Goal: Task Accomplishment & Management: Use online tool/utility

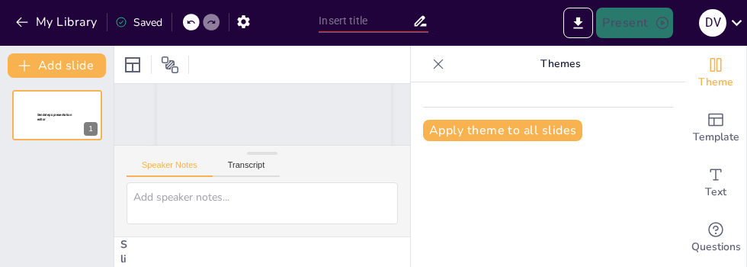
scroll to position [113, 0]
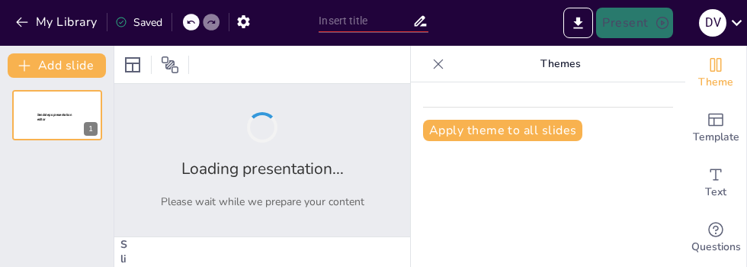
type input "Garantía de calidad y sus normas"
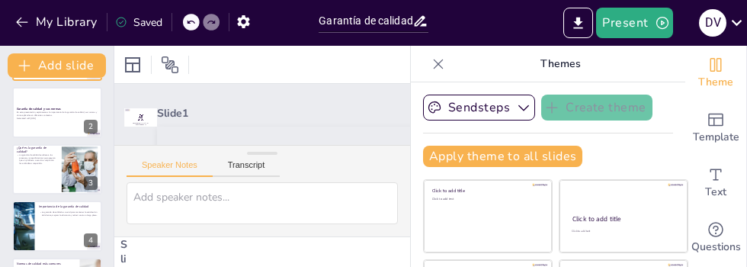
scroll to position [59, 0]
click at [34, 121] on div at bounding box center [57, 112] width 90 height 50
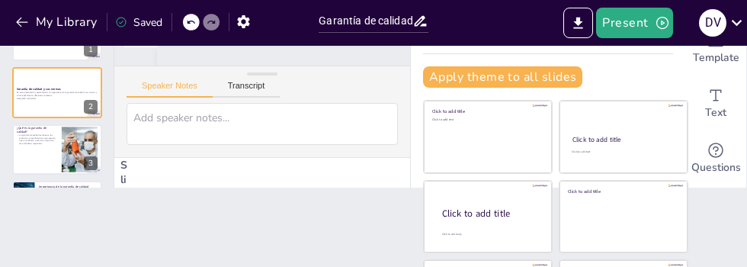
scroll to position [85, 0]
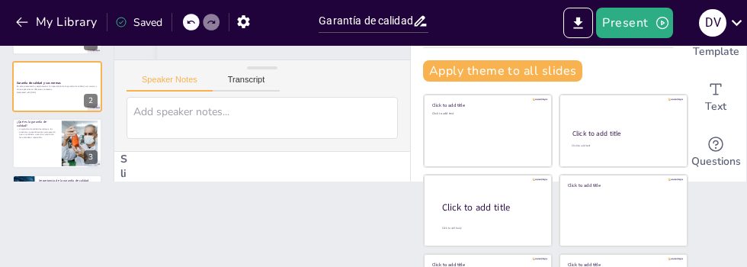
click at [212, 222] on div "Document fonts Akatab Recently used Mulish Popular fonts Lato Montserrat Open S…" at bounding box center [373, 156] width 747 height 221
checkbox input "true"
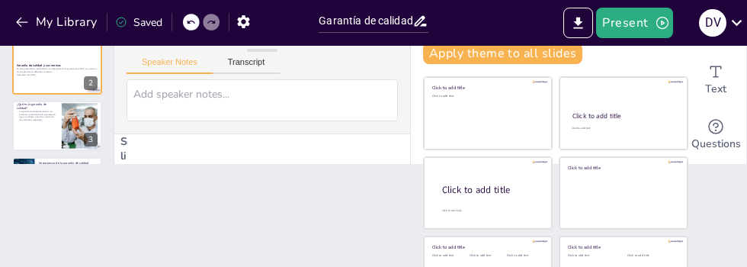
scroll to position [0, 0]
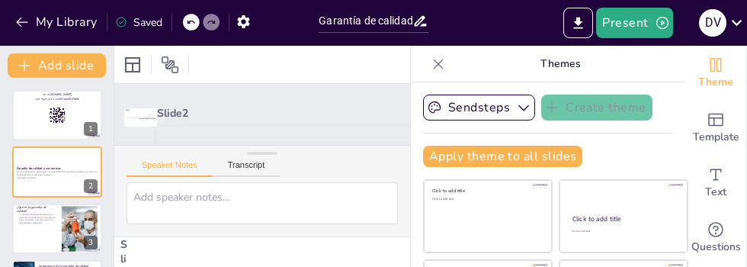
click at [41, 240] on div at bounding box center [57, 228] width 90 height 50
type textarea "La garantía de calidad es fundamental para asegurar que los productos o servici…"
checkbox input "true"
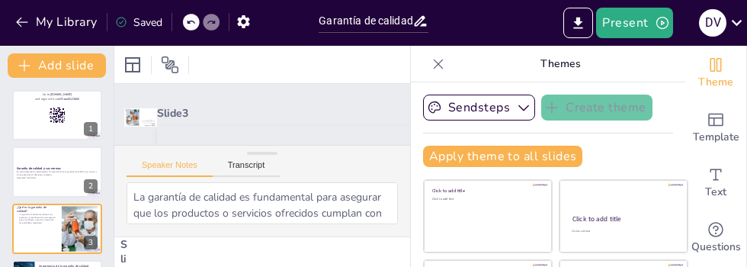
scroll to position [56, 0]
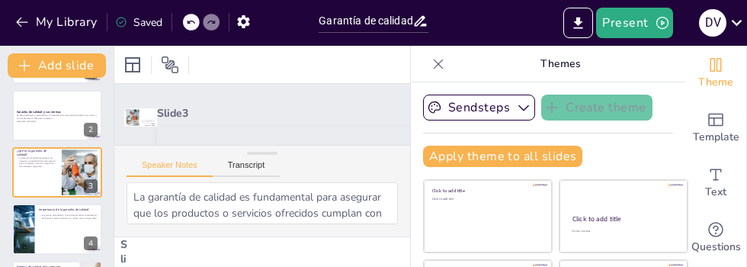
click at [38, 229] on div at bounding box center [57, 228] width 90 height 50
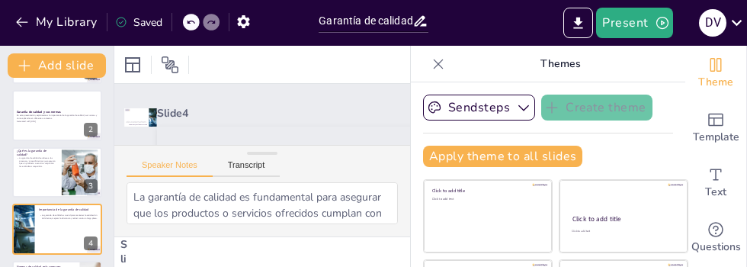
type textarea "La satisfacción del cliente es vital para cualquier negocio, y la garantía de c…"
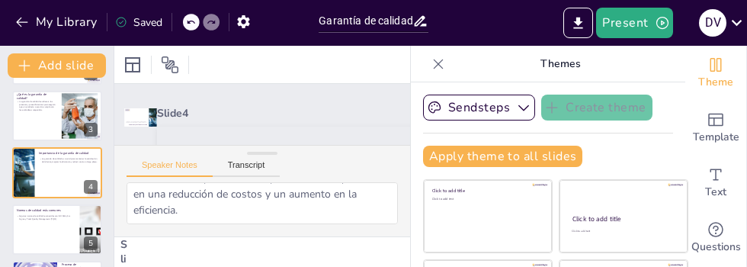
scroll to position [84, 0]
click at [250, 159] on div at bounding box center [262, 153] width 30 height 15
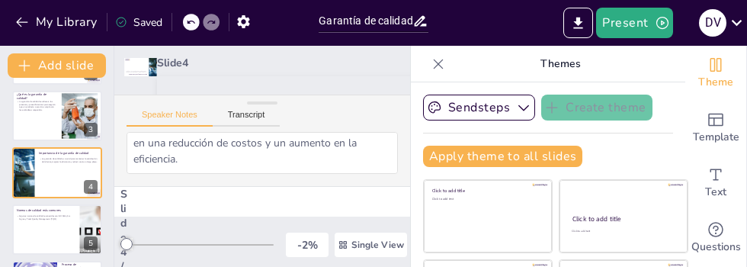
scroll to position [52, 0]
click at [254, 117] on button "Transcript" at bounding box center [247, 116] width 68 height 17
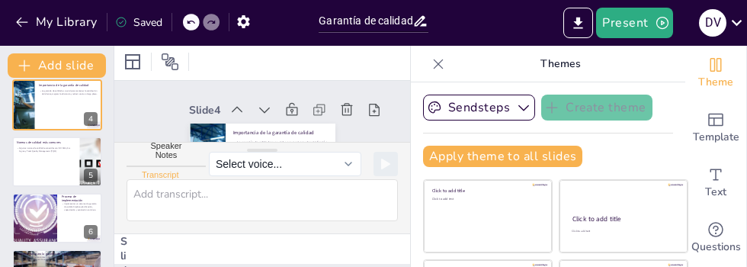
scroll to position [0, 0]
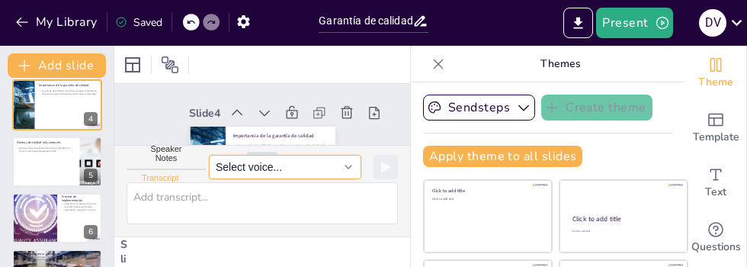
click at [340, 166] on button "Select voice..." at bounding box center [285, 167] width 152 height 24
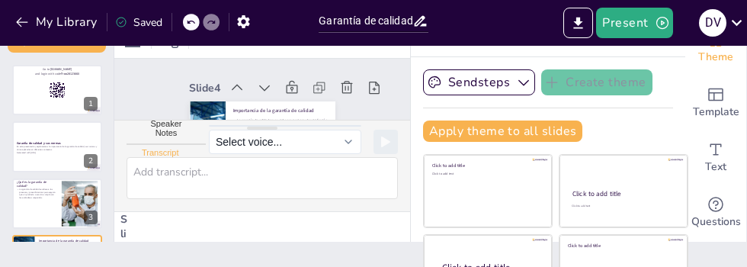
click at [47, 148] on p "En esta presentación, exploraremos la importancia de la garantía de calidad, su…" at bounding box center [57, 147] width 81 height 5
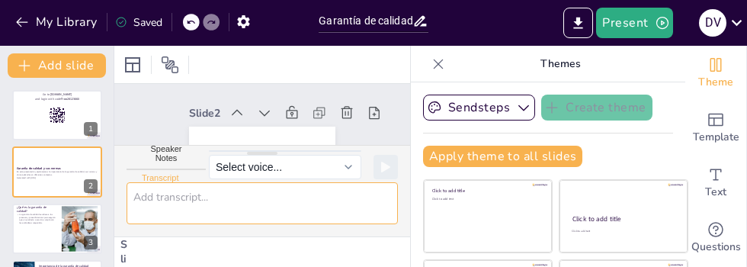
click at [232, 201] on textarea at bounding box center [261, 203] width 271 height 42
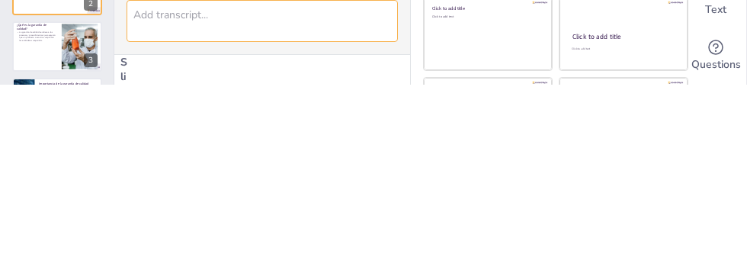
checkbox input "true"
type textarea "."
checkbox input "true"
type textarea ".."
checkbox input "true"
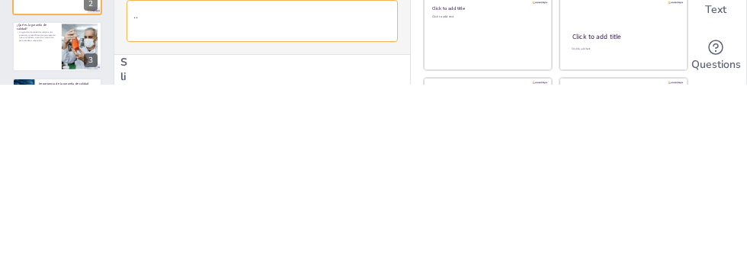
type textarea "..."
checkbox input "true"
type textarea "...."
checkbox input "true"
type textarea "...."
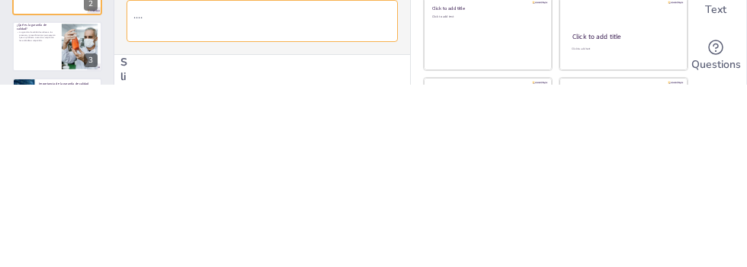
checkbox input "true"
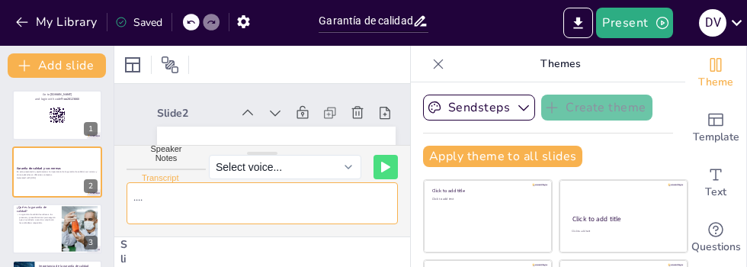
type textarea "...."
click at [262, 106] on div at bounding box center [249, 118] width 25 height 25
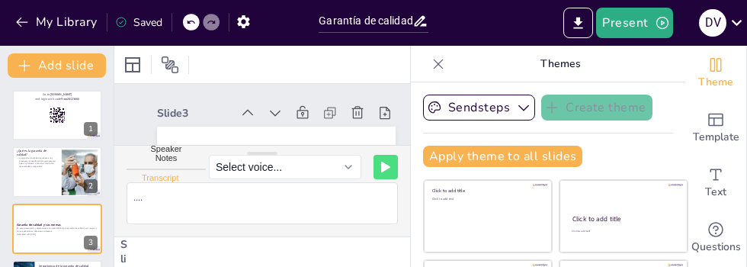
click at [245, 110] on icon at bounding box center [251, 104] width 12 height 11
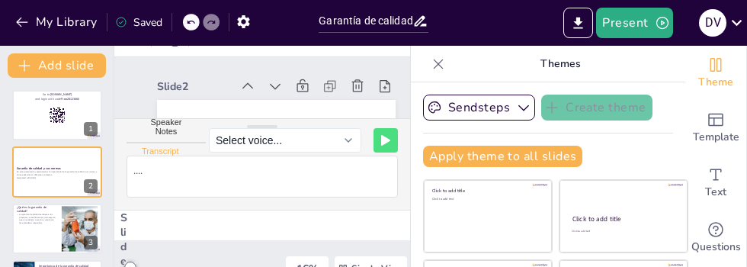
scroll to position [21, 0]
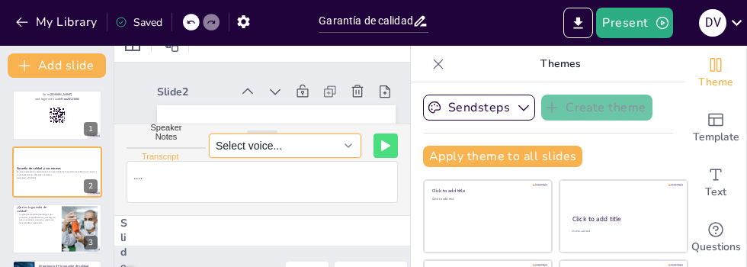
click at [344, 146] on button "Select voice..." at bounding box center [285, 145] width 152 height 24
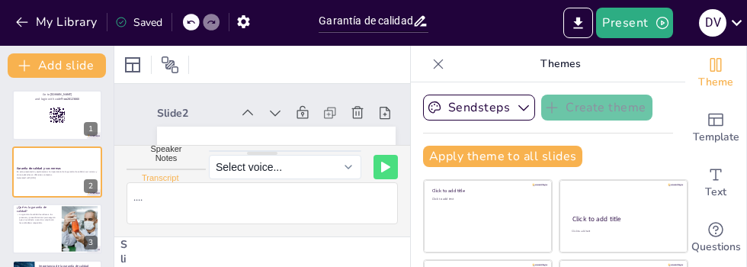
click at [392, 158] on button at bounding box center [385, 167] width 24 height 24
click at [187, 22] on icon at bounding box center [190, 22] width 9 height 9
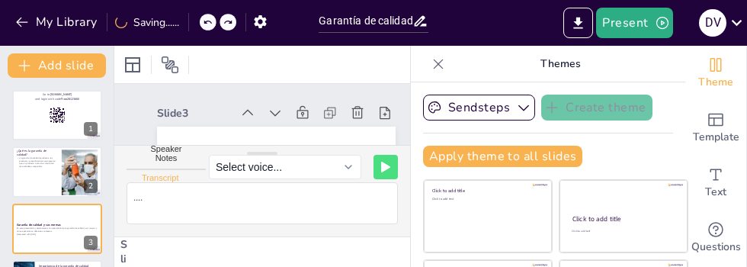
click at [193, 27] on div "My Library Saving......" at bounding box center [137, 21] width 274 height 27
click at [211, 21] on icon at bounding box center [211, 23] width 8 height 4
click at [189, 25] on icon at bounding box center [190, 22] width 9 height 9
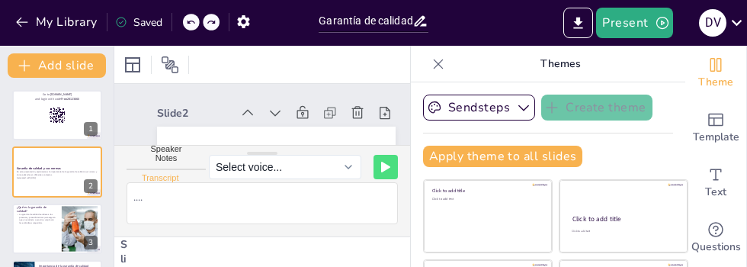
click at [187, 23] on icon at bounding box center [190, 22] width 9 height 9
checkbox input "true"
type textarea "...."
click at [188, 21] on icon at bounding box center [191, 23] width 8 height 4
checkbox input "true"
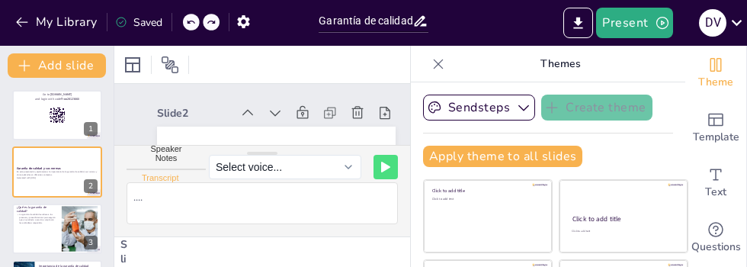
type textarea ".."
click at [190, 21] on div "My Library Saving......" at bounding box center [137, 21] width 274 height 27
click at [190, 21] on icon at bounding box center [190, 22] width 9 height 9
checkbox input "true"
click at [191, 21] on div "My Library Saved" at bounding box center [128, 21] width 257 height 27
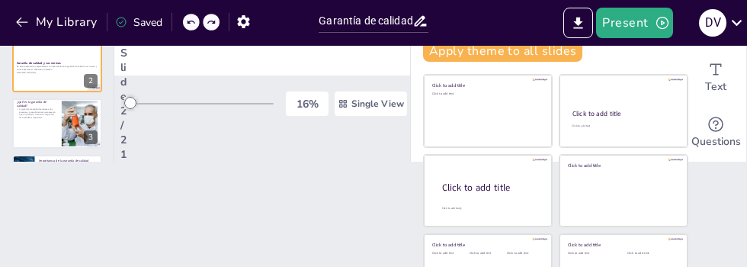
scroll to position [74, 0]
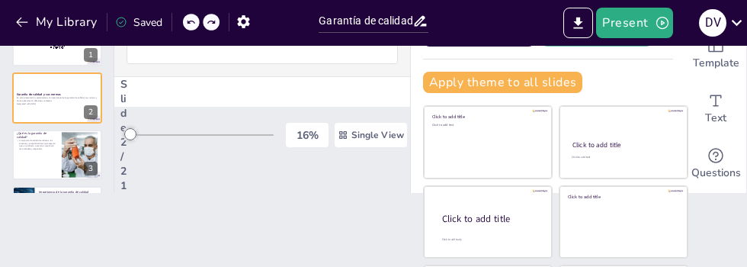
click at [135, 195] on div "Document fonts Akatab Recently used Mulish Popular fonts Lato Montserrat Open S…" at bounding box center [373, 156] width 747 height 221
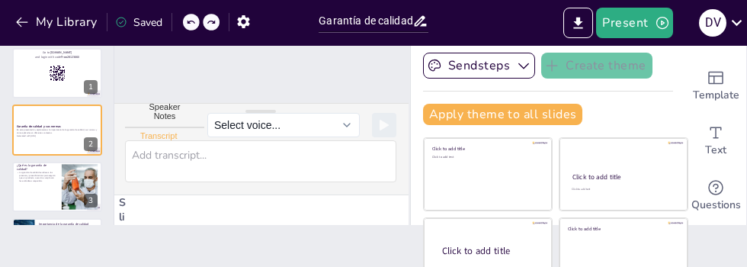
scroll to position [0, 0]
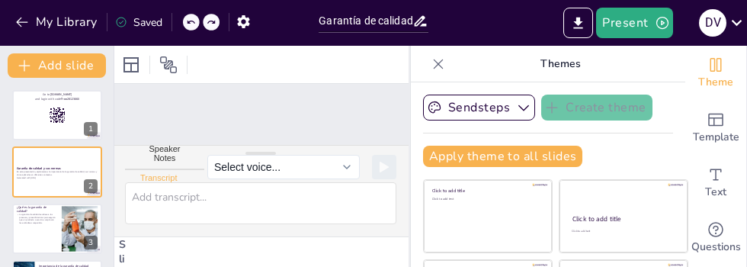
click at [437, 59] on icon at bounding box center [437, 63] width 15 height 15
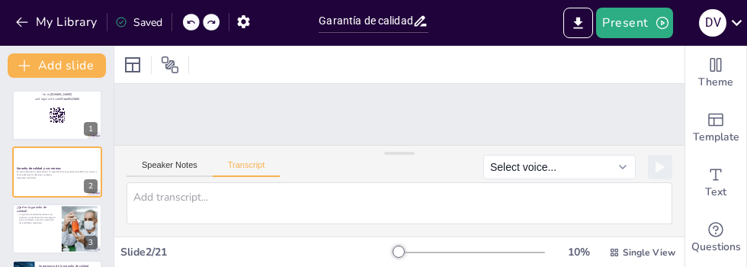
click at [721, 69] on icon "Change the overall theme" at bounding box center [715, 65] width 18 height 18
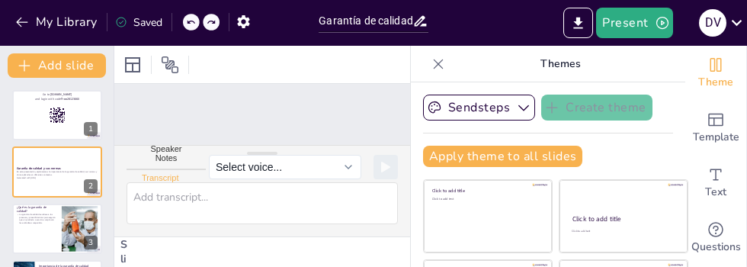
click at [724, 66] on div "Theme" at bounding box center [715, 73] width 61 height 55
click at [437, 59] on icon at bounding box center [437, 63] width 15 height 15
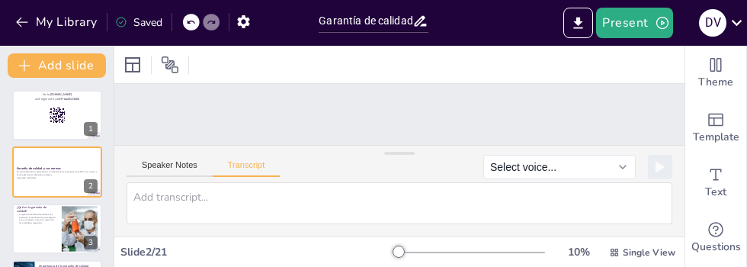
click at [57, 190] on div at bounding box center [57, 171] width 90 height 50
checkbox input "true"
click at [67, 161] on icon at bounding box center [66, 159] width 9 height 9
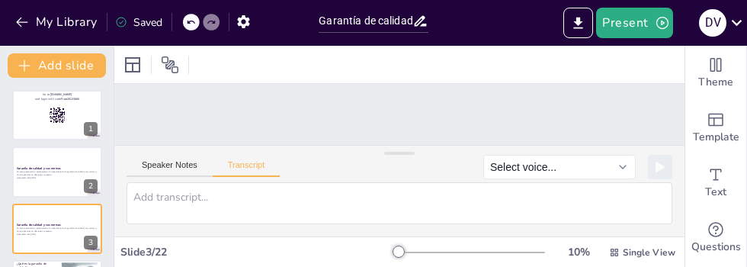
scroll to position [56, 0]
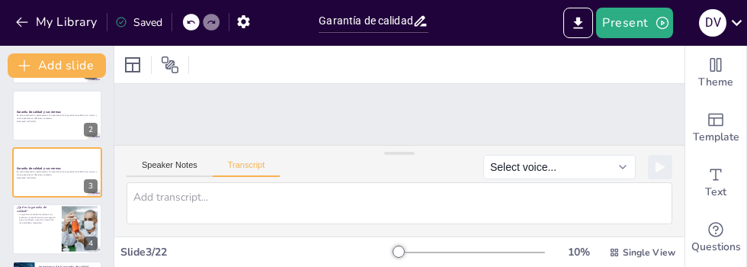
click at [97, 94] on div at bounding box center [78, 103] width 40 height 18
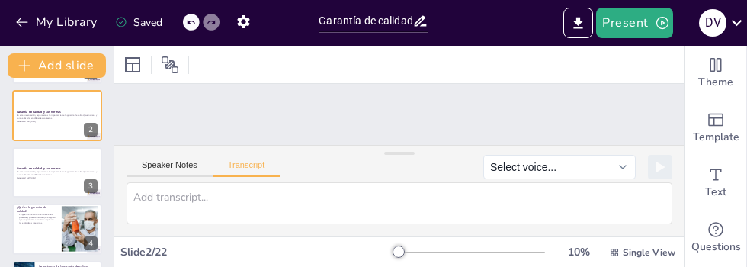
scroll to position [0, 0]
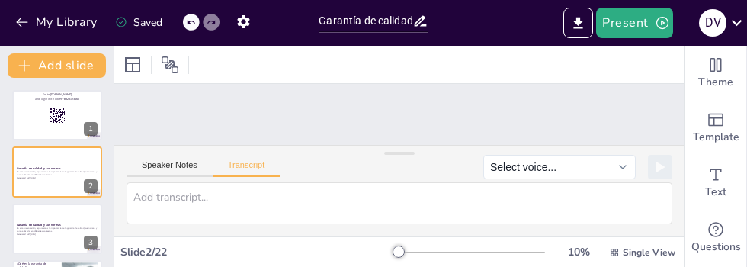
click at [174, 160] on button "Speaker Notes" at bounding box center [169, 168] width 86 height 17
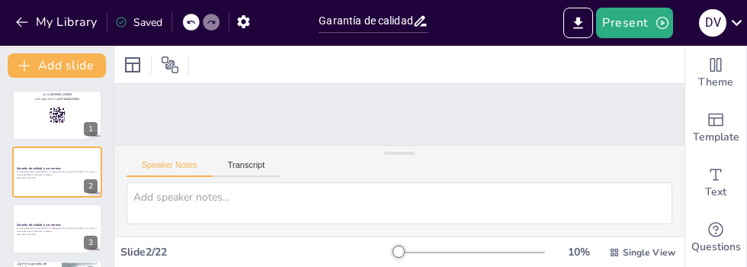
click at [249, 149] on div "Speaker Notes Transcript" at bounding box center [399, 164] width 570 height 37
click at [253, 166] on button "Transcript" at bounding box center [247, 168] width 68 height 17
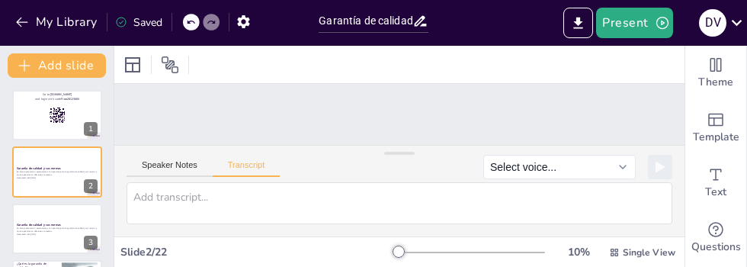
click at [32, 121] on div at bounding box center [57, 115] width 90 height 50
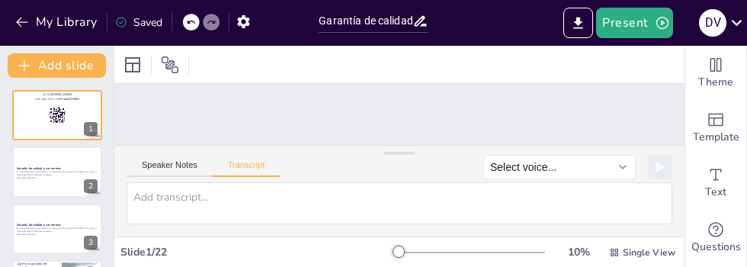
click at [398, 154] on div at bounding box center [399, 153] width 30 height 15
click at [405, 149] on div at bounding box center [399, 153] width 30 height 15
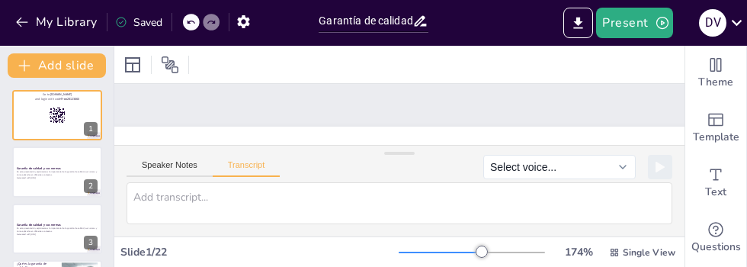
click at [482, 250] on div at bounding box center [481, 251] width 12 height 12
click at [512, 257] on div at bounding box center [471, 252] width 146 height 12
click at [529, 247] on div at bounding box center [527, 251] width 12 height 12
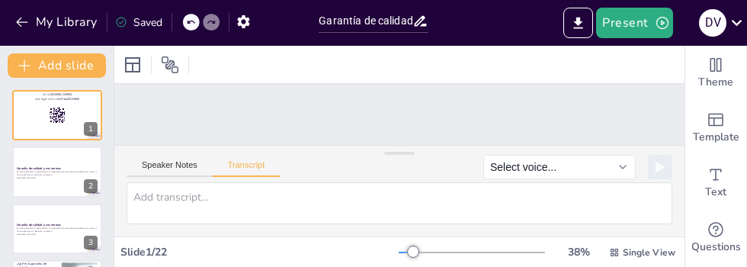
click at [720, 120] on icon "Add ready made slides" at bounding box center [715, 119] width 18 height 18
checkbox input "true"
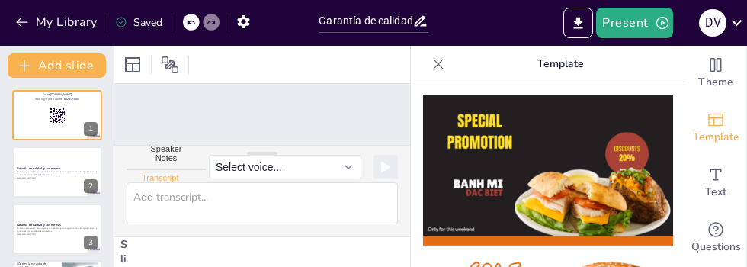
click at [638, 28] on button "Present" at bounding box center [634, 23] width 76 height 30
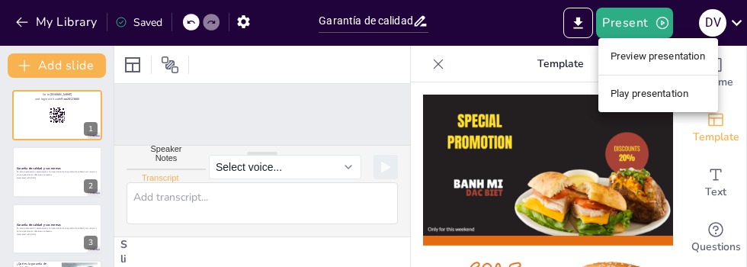
click at [660, 52] on li "Preview presentation" at bounding box center [658, 56] width 120 height 24
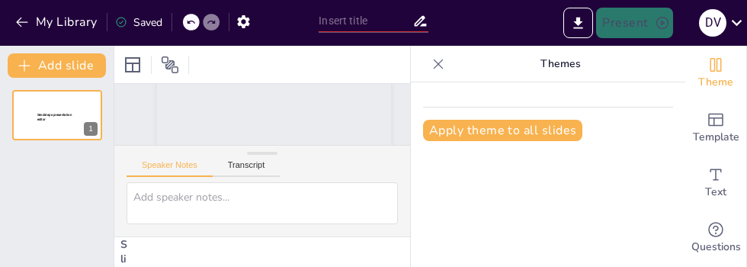
scroll to position [113, 0]
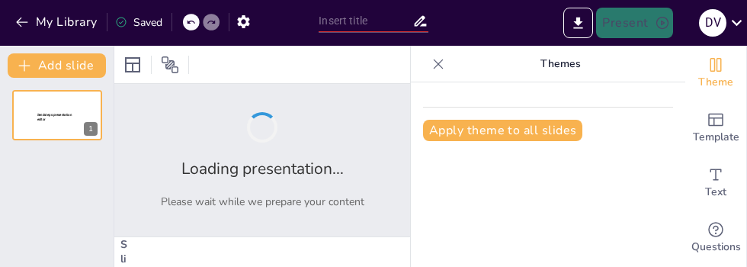
type input "Garantía de calidad y sus normas"
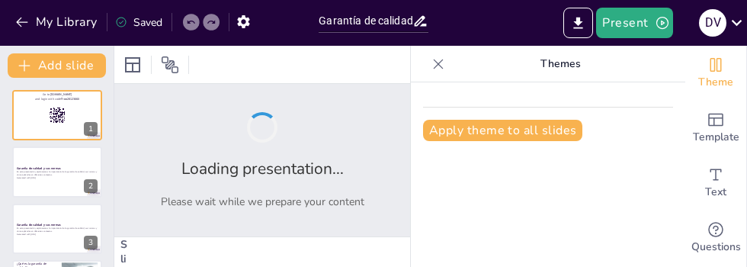
checkbox input "true"
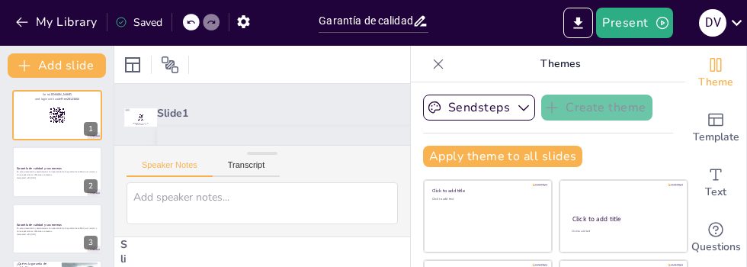
checkbox input "true"
click at [68, 165] on icon at bounding box center [67, 160] width 11 height 11
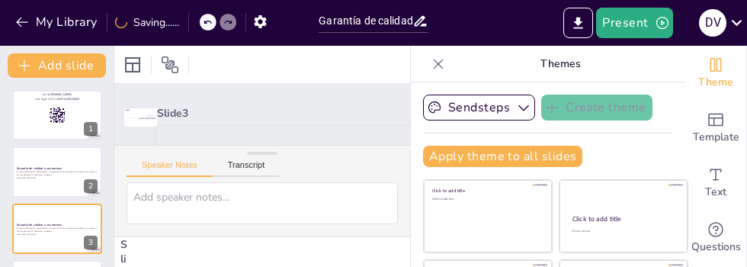
scroll to position [3, 0]
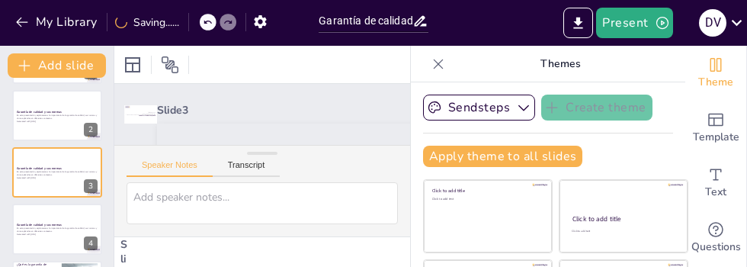
click at [27, 127] on div at bounding box center [57, 115] width 90 height 50
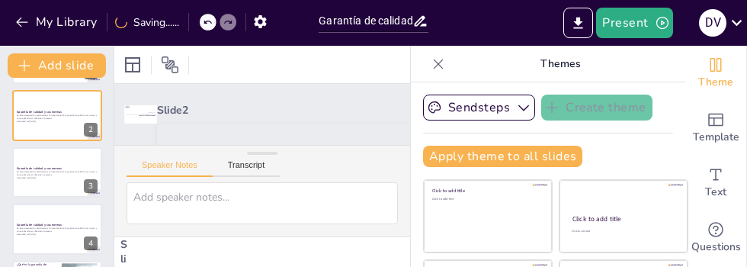
scroll to position [0, 0]
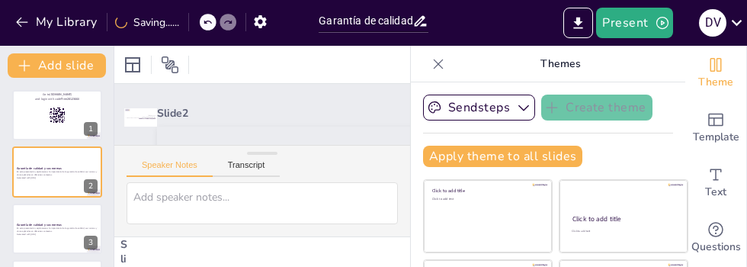
click at [641, 17] on button "Present" at bounding box center [634, 23] width 76 height 30
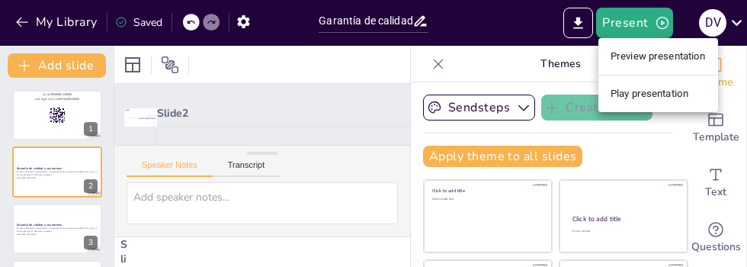
click at [687, 97] on li "Play presentation" at bounding box center [658, 94] width 120 height 24
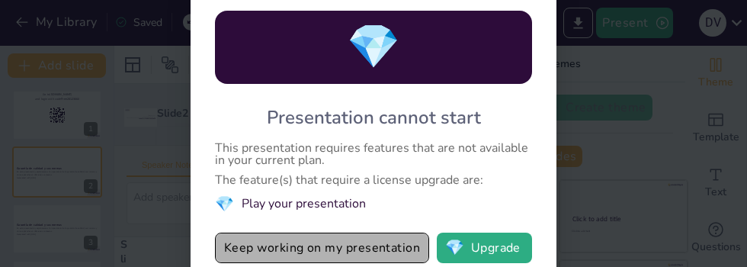
click at [293, 250] on button "Keep working on my presentation" at bounding box center [322, 247] width 214 height 30
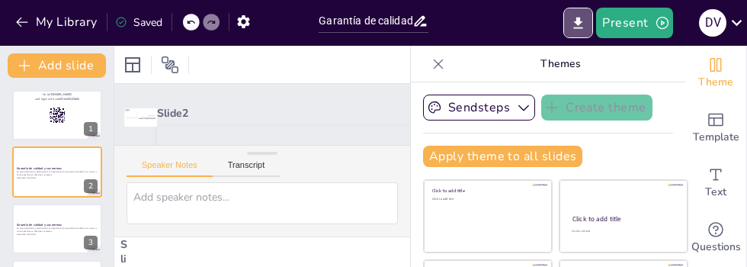
click at [576, 24] on icon "Export to PowerPoint" at bounding box center [578, 23] width 16 height 16
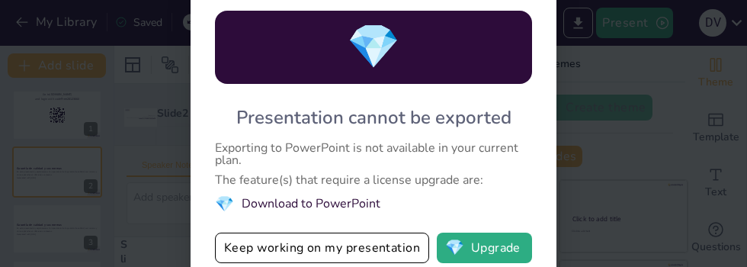
click at [488, 241] on button "💎 Upgrade" at bounding box center [484, 247] width 95 height 30
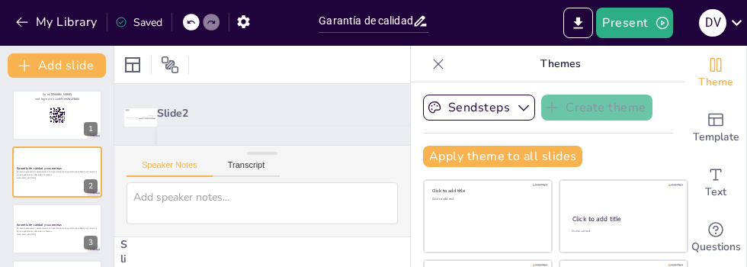
checkbox input "true"
